Goal: Find specific page/section: Find specific page/section

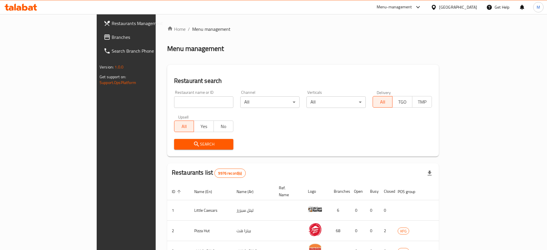
click at [174, 99] on input "search" at bounding box center [203, 102] width 59 height 12
type input "milk bun"
click button "Search" at bounding box center [203, 144] width 59 height 11
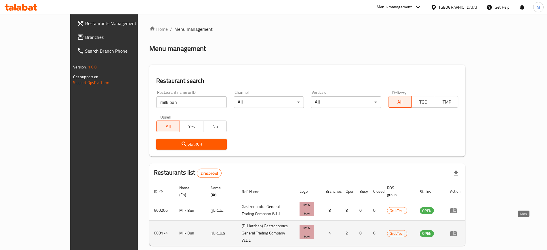
click at [457, 230] on icon "enhanced table" at bounding box center [453, 233] width 7 height 7
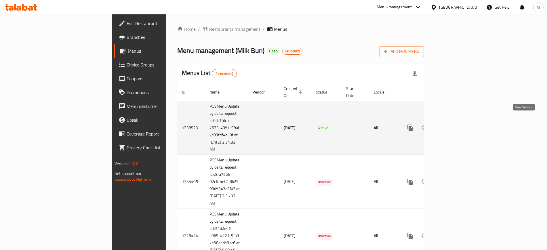
click at [455, 124] on icon "enhanced table" at bounding box center [451, 127] width 7 height 7
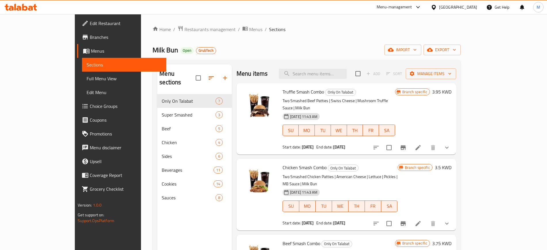
click at [90, 36] on span "Branches" at bounding box center [126, 37] width 72 height 7
